Goal: Task Accomplishment & Management: Manage account settings

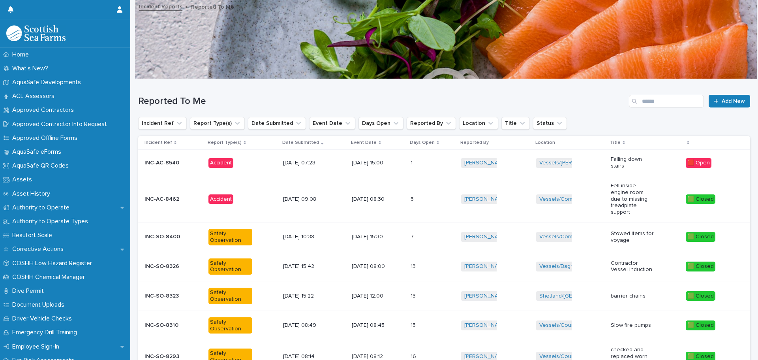
click at [245, 161] on p "Accident" at bounding box center [230, 163] width 44 height 10
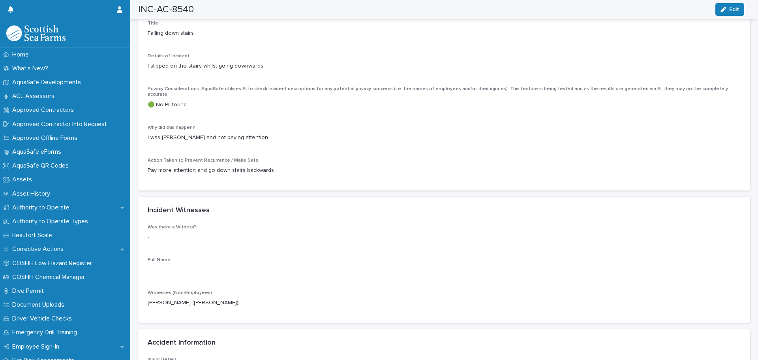
scroll to position [632, 0]
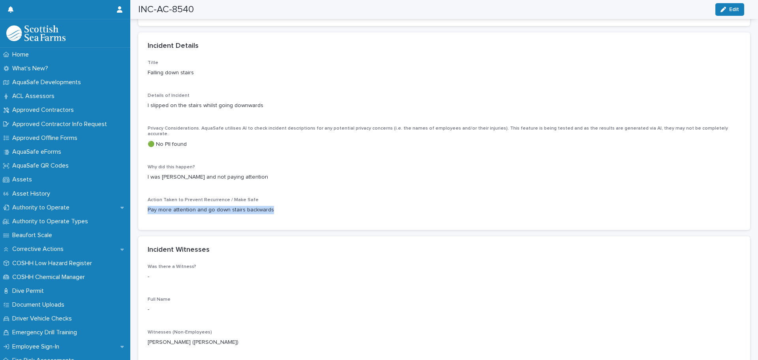
drag, startPoint x: 273, startPoint y: 191, endPoint x: 143, endPoint y: 195, distance: 130.3
click at [143, 195] on div "Title Falling down stairs Details of Incident I slipped on the stairs whilst go…" at bounding box center [444, 145] width 612 height 170
copy p "Pay more attention and go down stairs backwards"
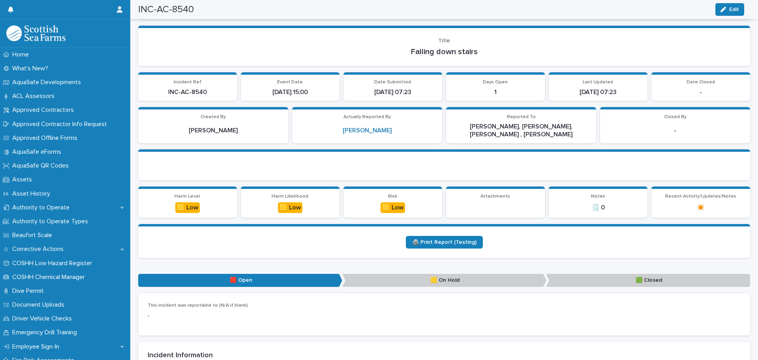
scroll to position [0, 0]
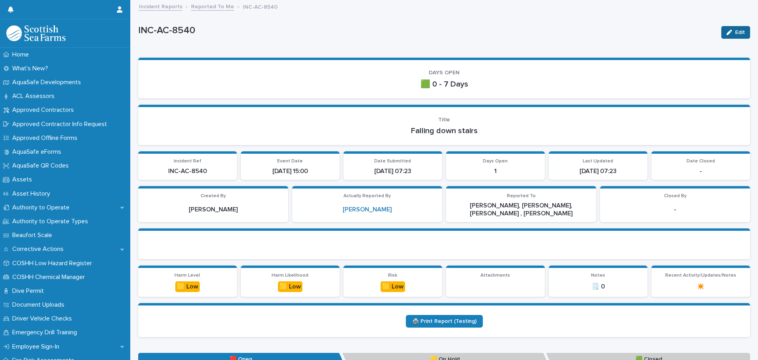
click at [727, 30] on div "button" at bounding box center [730, 33] width 9 height 6
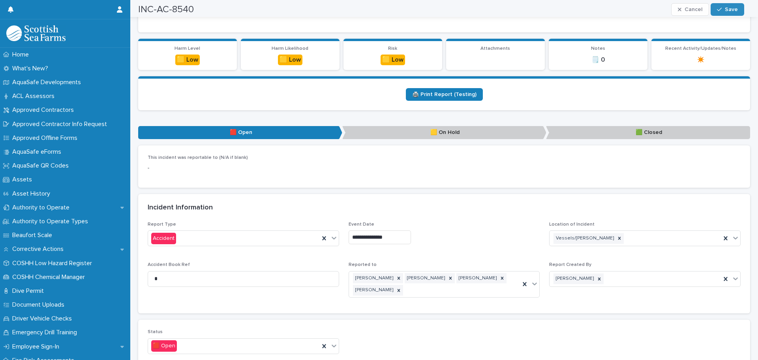
scroll to position [237, 0]
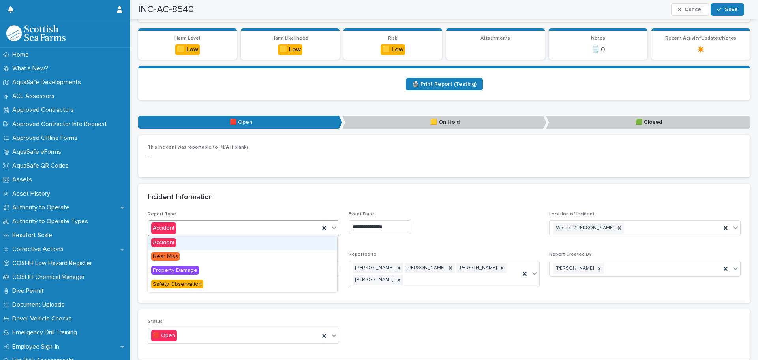
click at [335, 227] on icon at bounding box center [334, 227] width 8 height 8
click at [332, 202] on div "Incident Information" at bounding box center [444, 198] width 612 height 28
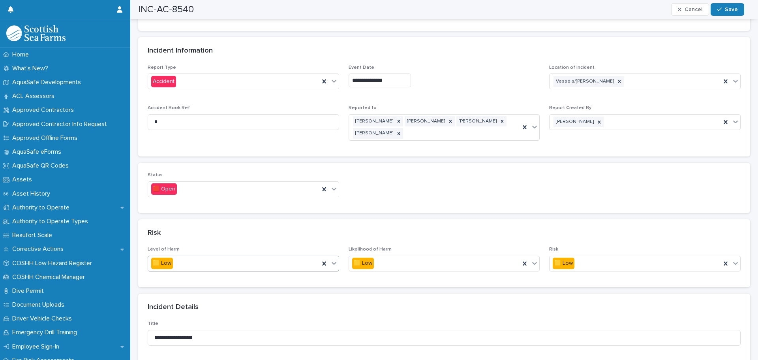
scroll to position [395, 0]
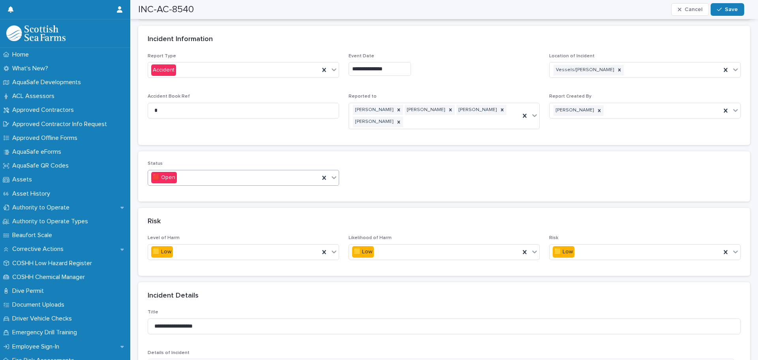
click at [332, 178] on icon at bounding box center [334, 177] width 5 height 3
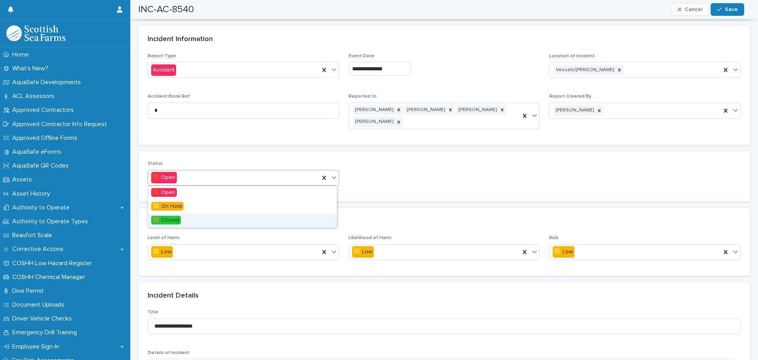
click at [168, 220] on span "🟩 Closed" at bounding box center [166, 220] width 30 height 9
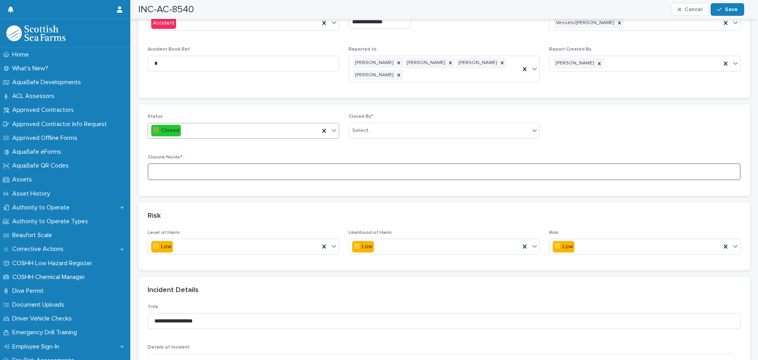
click at [154, 168] on textarea at bounding box center [444, 171] width 593 height 17
paste textarea "**********"
type textarea "**********"
click at [430, 125] on div "Select..." at bounding box center [439, 130] width 181 height 13
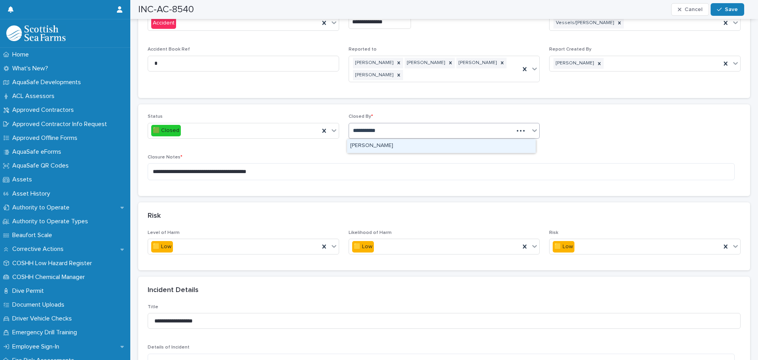
type input "**********"
click at [361, 144] on div "[PERSON_NAME]" at bounding box center [441, 146] width 189 height 14
click at [725, 9] on div "button" at bounding box center [721, 10] width 8 height 6
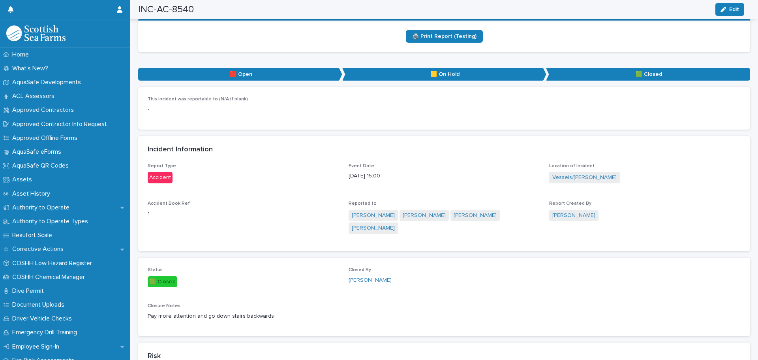
scroll to position [0, 0]
